Goal: Task Accomplishment & Management: Use online tool/utility

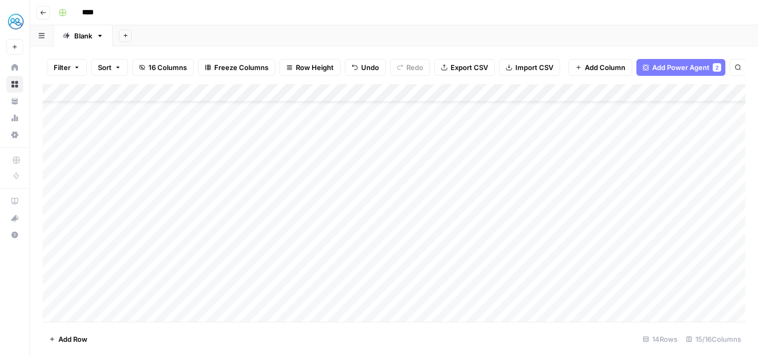
scroll to position [48, 0]
drag, startPoint x: 100, startPoint y: 154, endPoint x: 104, endPoint y: 294, distance: 139.5
click at [104, 294] on div "Add Column" at bounding box center [394, 202] width 702 height 237
click at [93, 314] on div "Add Column" at bounding box center [394, 202] width 702 height 237
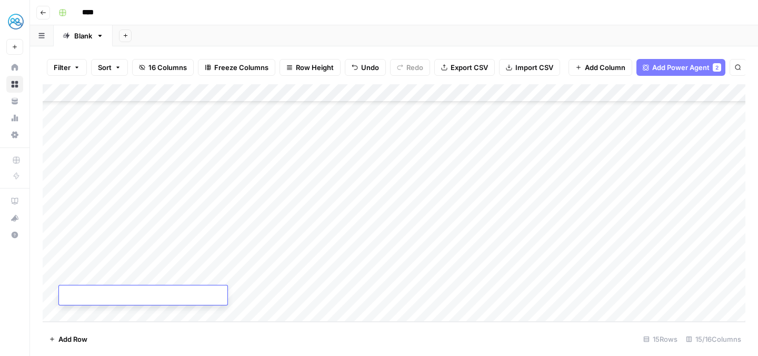
click at [90, 294] on textarea at bounding box center [143, 295] width 168 height 15
click at [316, 314] on div "Add Column" at bounding box center [394, 202] width 702 height 237
click at [106, 276] on div "Add Column" at bounding box center [394, 202] width 702 height 237
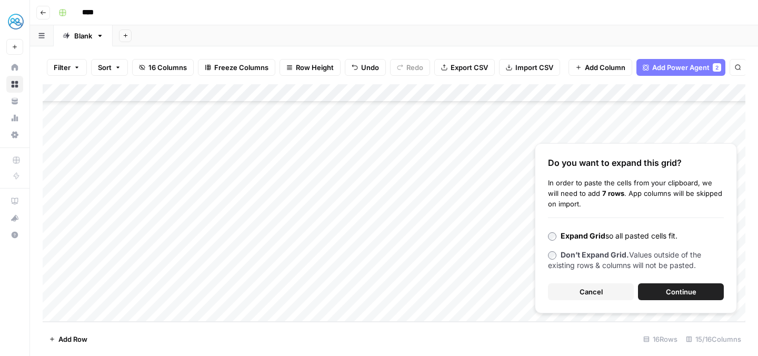
click at [112, 277] on div "Add Column" at bounding box center [394, 202] width 702 height 237
click at [588, 292] on span "Cancel" at bounding box center [590, 291] width 23 height 11
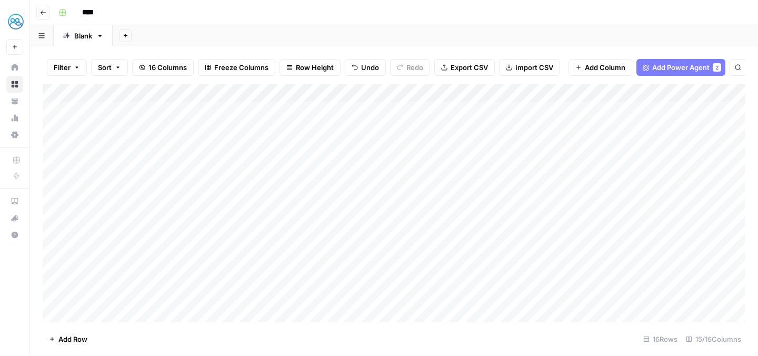
scroll to position [0, 0]
click at [454, 19] on div "****" at bounding box center [400, 12] width 693 height 17
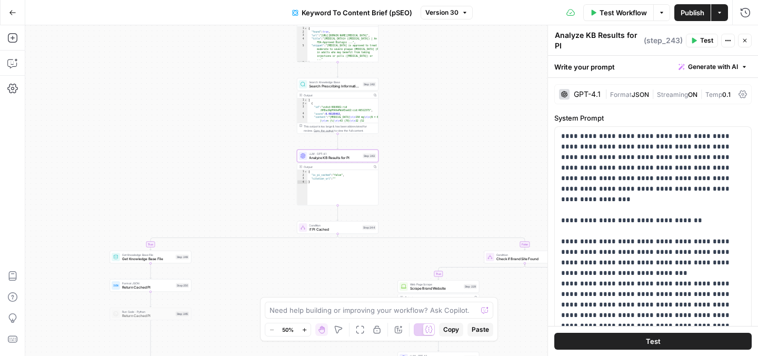
scroll to position [200, 0]
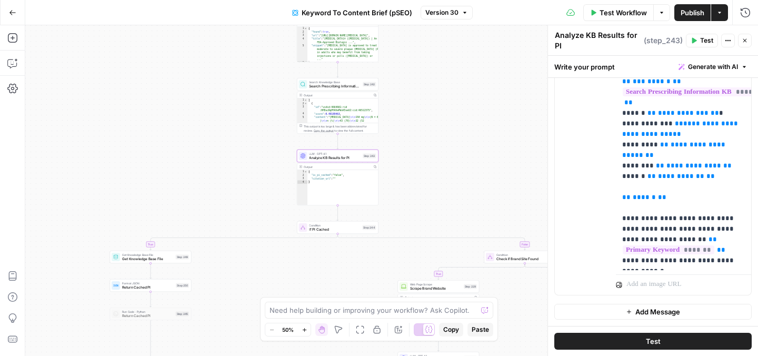
click at [13, 13] on icon "button" at bounding box center [12, 12] width 7 height 7
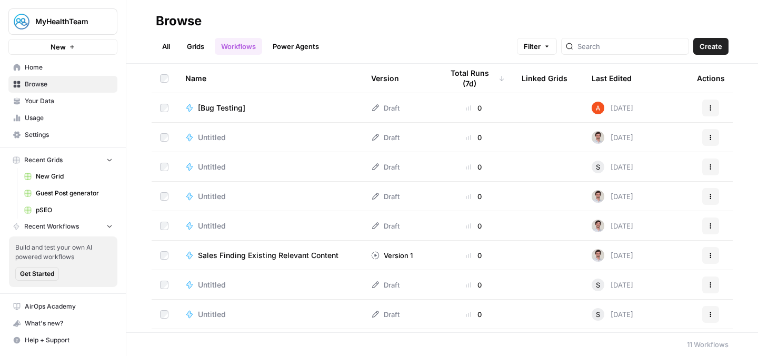
click at [287, 41] on link "Power Agents" at bounding box center [295, 46] width 59 height 17
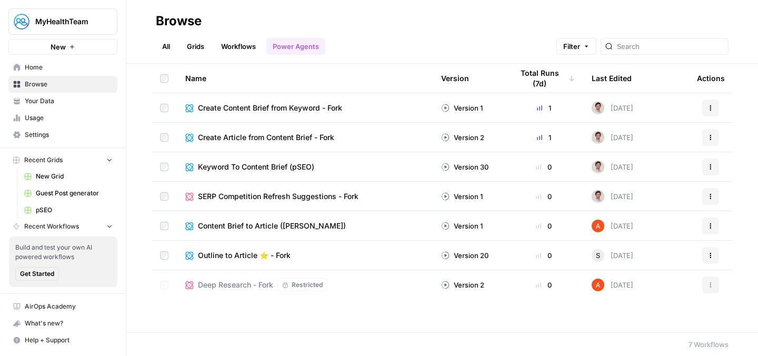
click at [238, 49] on link "Workflows" at bounding box center [238, 46] width 47 height 17
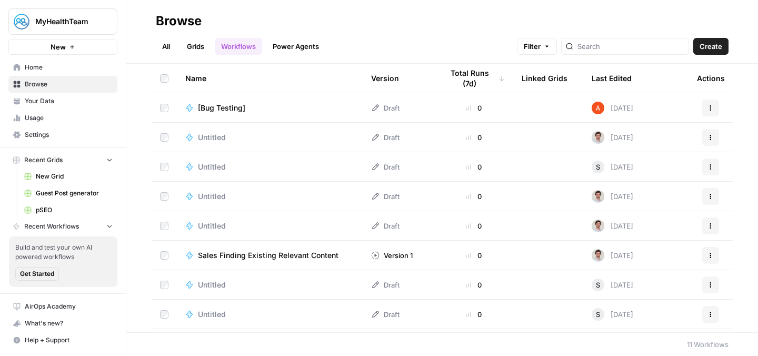
click at [721, 39] on button "Create" at bounding box center [710, 46] width 35 height 17
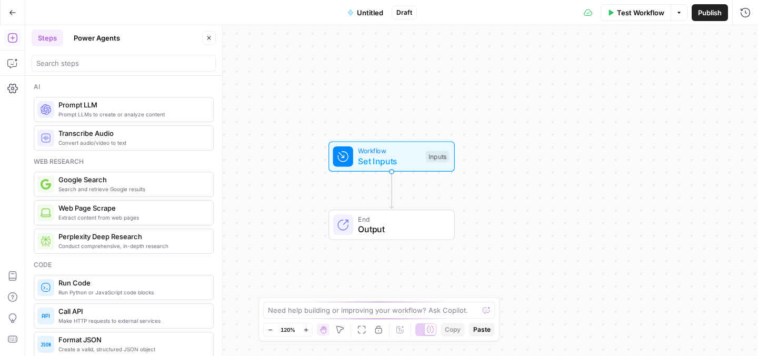
click at [95, 44] on button "Power Agents" at bounding box center [96, 37] width 59 height 17
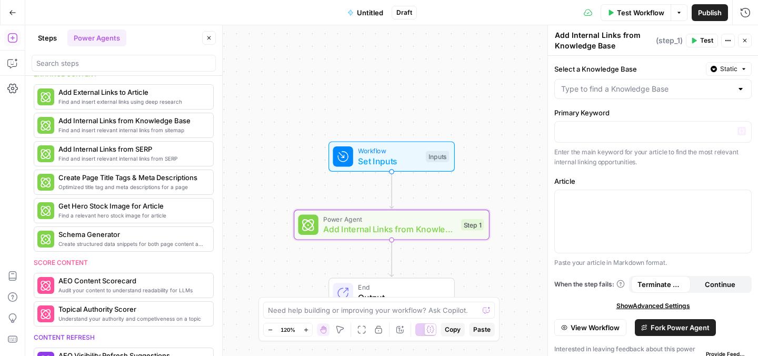
scroll to position [14, 0]
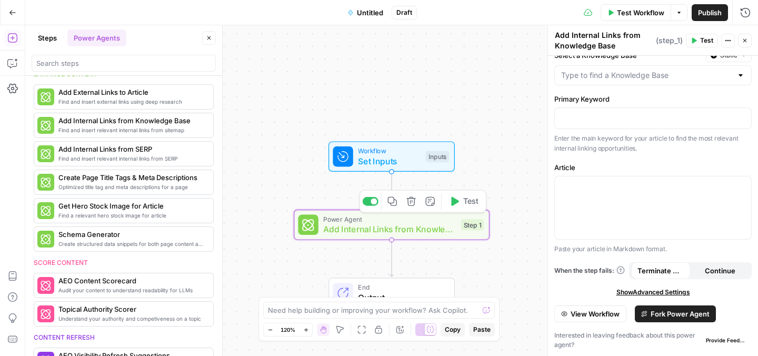
click at [408, 228] on span "Add Internal Links from Knowledge Base" at bounding box center [389, 229] width 133 height 13
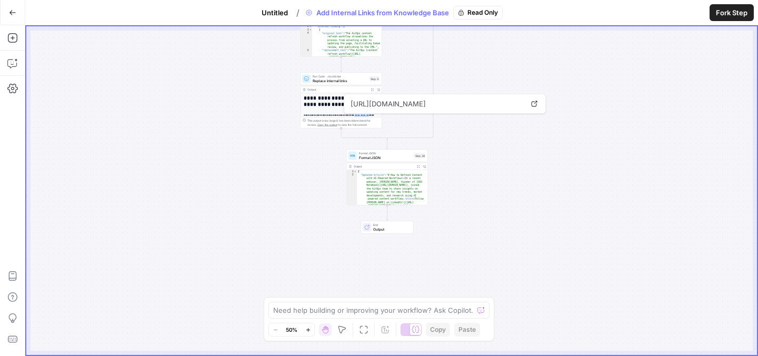
click at [538, 105] on link "Open in a new tab" at bounding box center [534, 104] width 14 height 14
